Goal: Find contact information: Find contact information

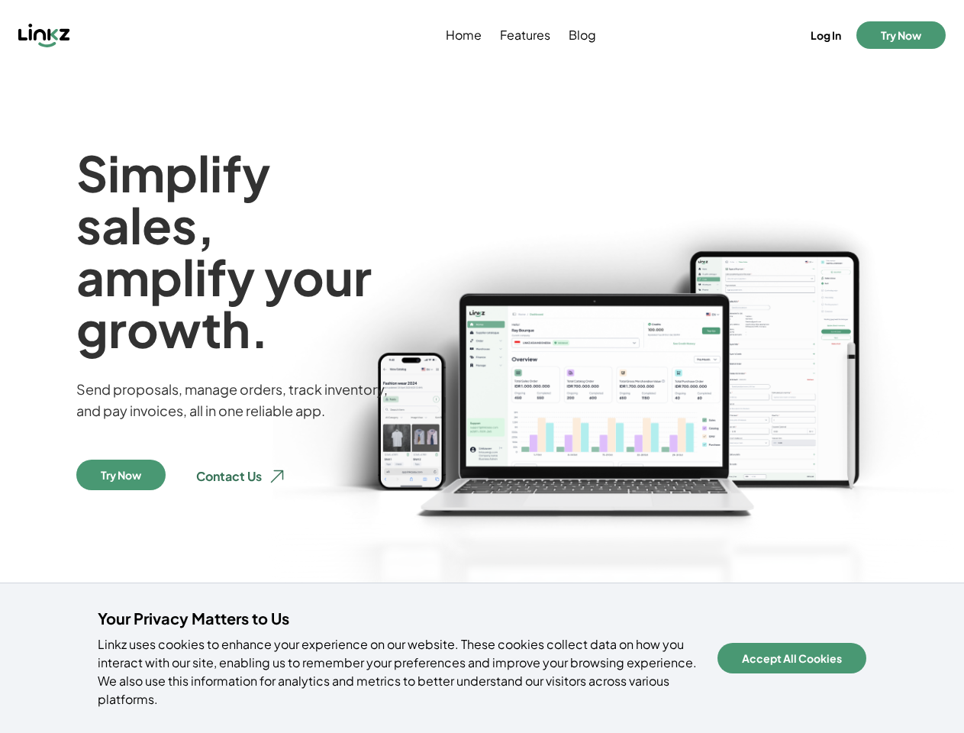
click at [482, 366] on img at bounding box center [614, 473] width 700 height 653
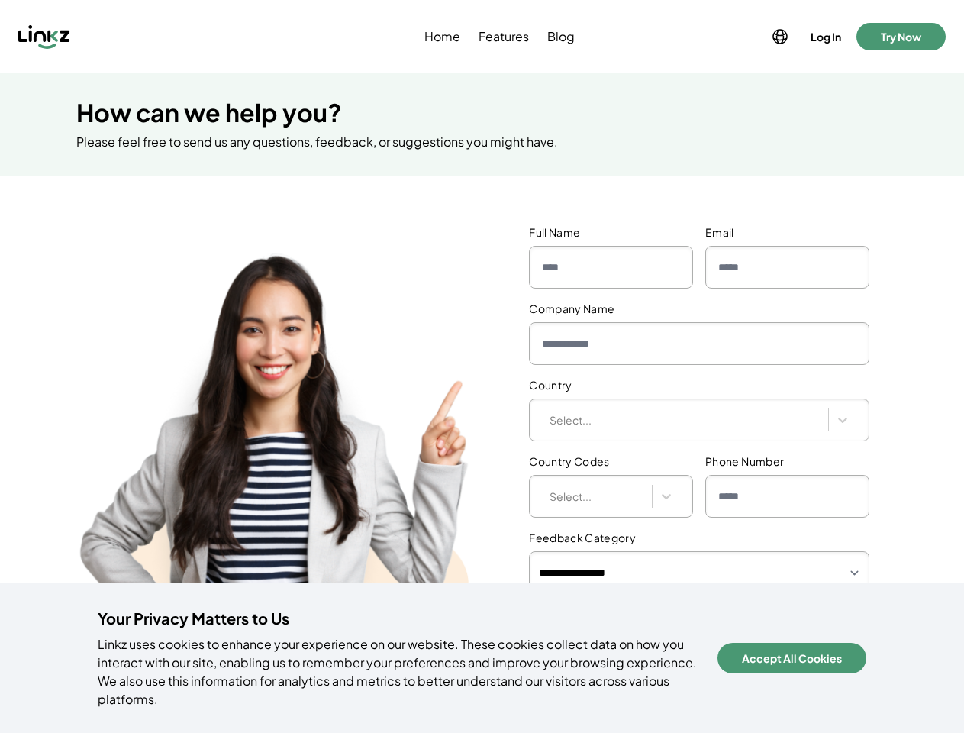
click at [482, 366] on div "**********" at bounding box center [482, 498] width 964 height 597
